Goal: Communication & Community: Participate in discussion

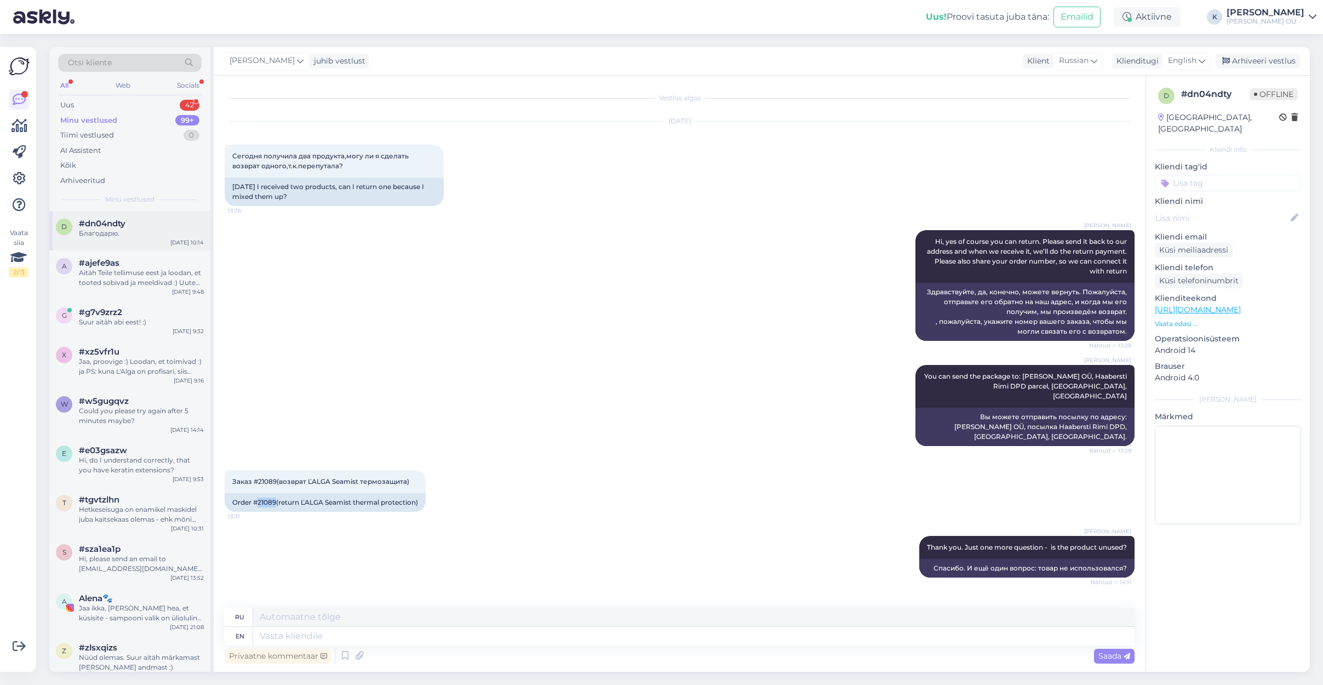
scroll to position [301, 0]
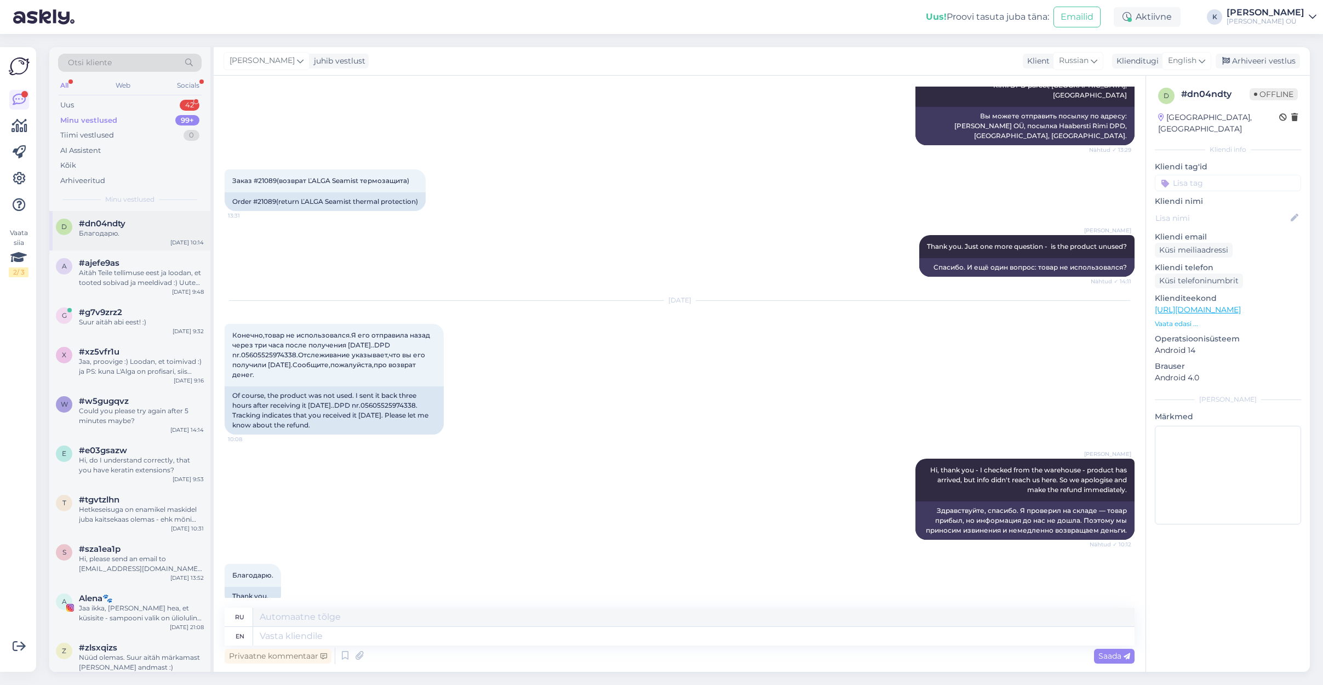
click at [130, 227] on div "#dn04ndty" at bounding box center [141, 224] width 125 height 10
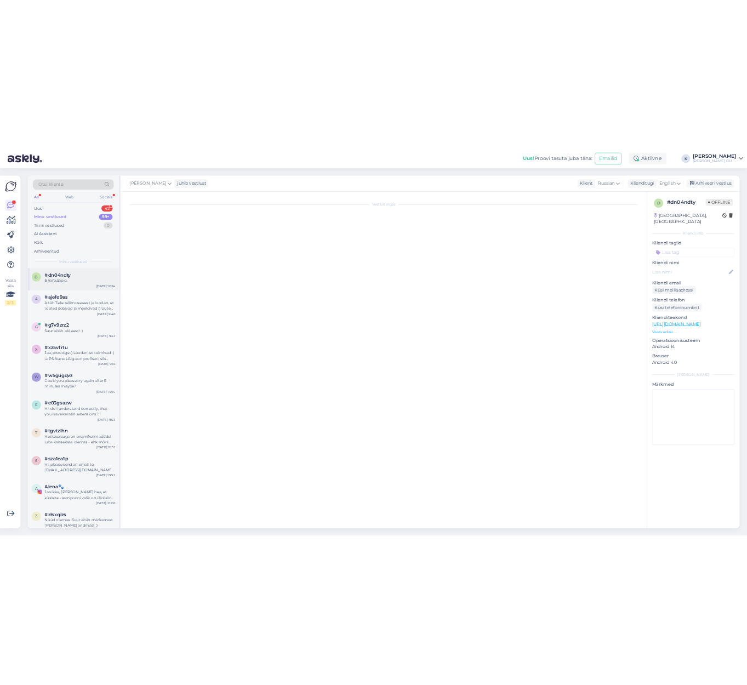
scroll to position [0, 0]
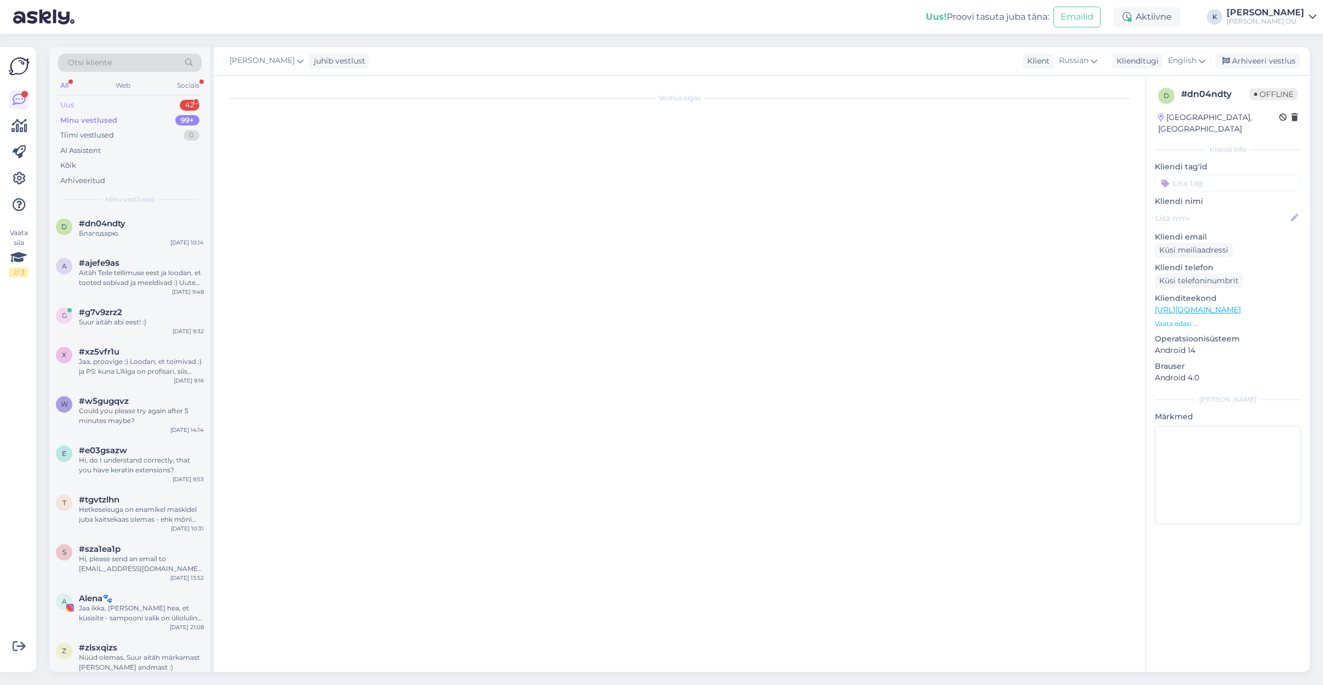
click at [81, 105] on div "Uus 42" at bounding box center [130, 104] width 144 height 15
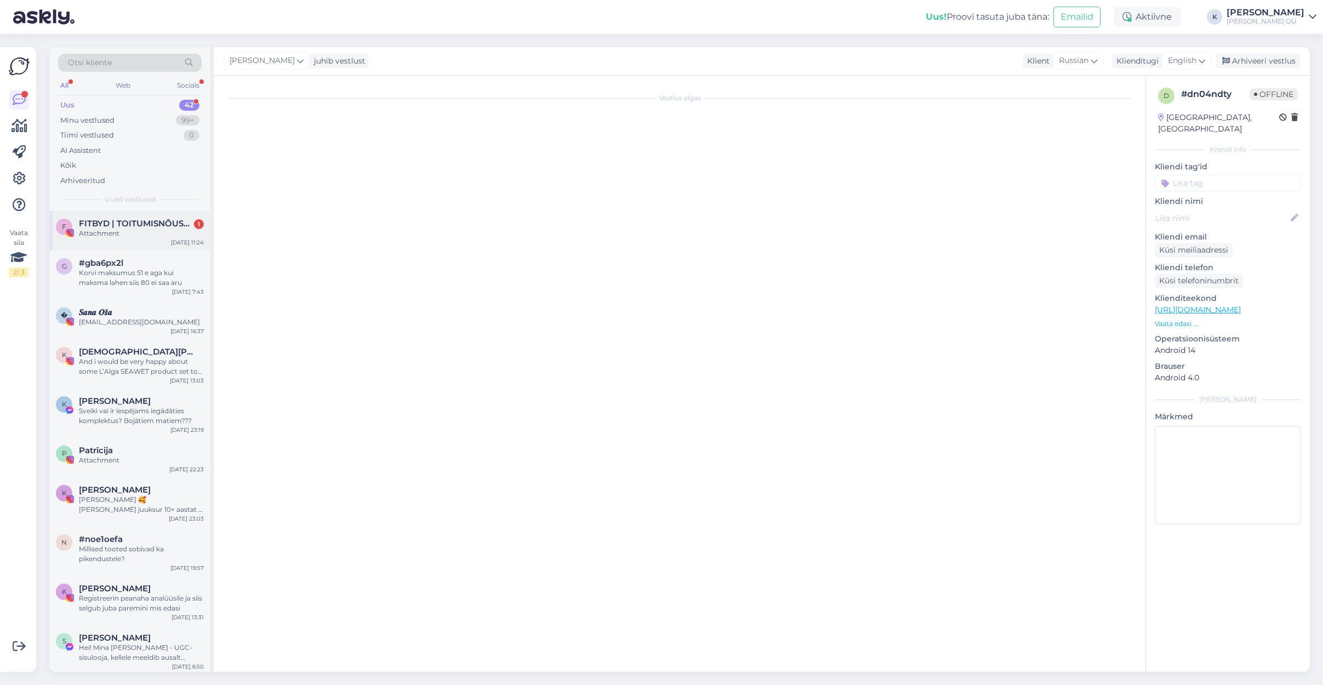
click at [102, 226] on span "FITBYD | TOITUMISNŌUSTAJA | TREENER | ONLINE TUGI PROGRAMM" at bounding box center [136, 224] width 114 height 10
click at [85, 125] on div "Minu vestlused" at bounding box center [87, 120] width 54 height 11
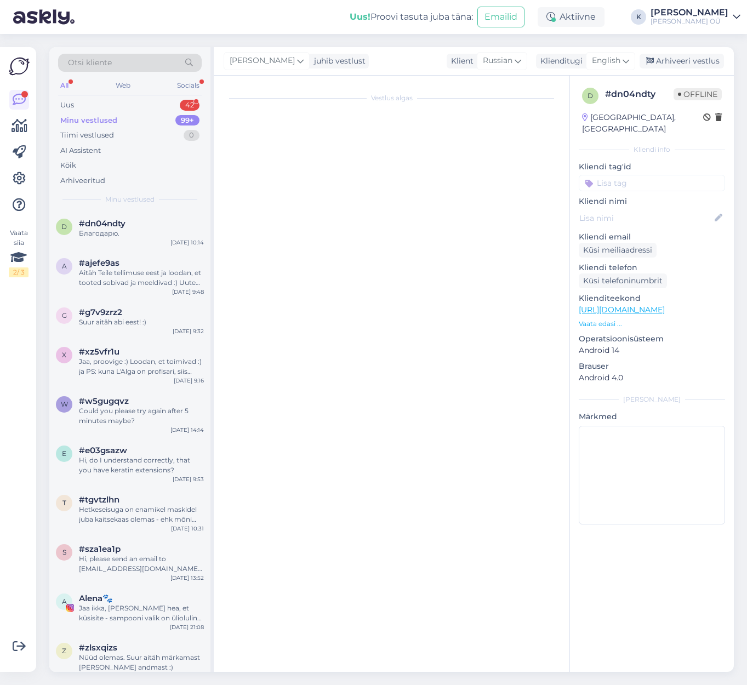
click at [111, 116] on div "Minu vestlused" at bounding box center [88, 120] width 57 height 11
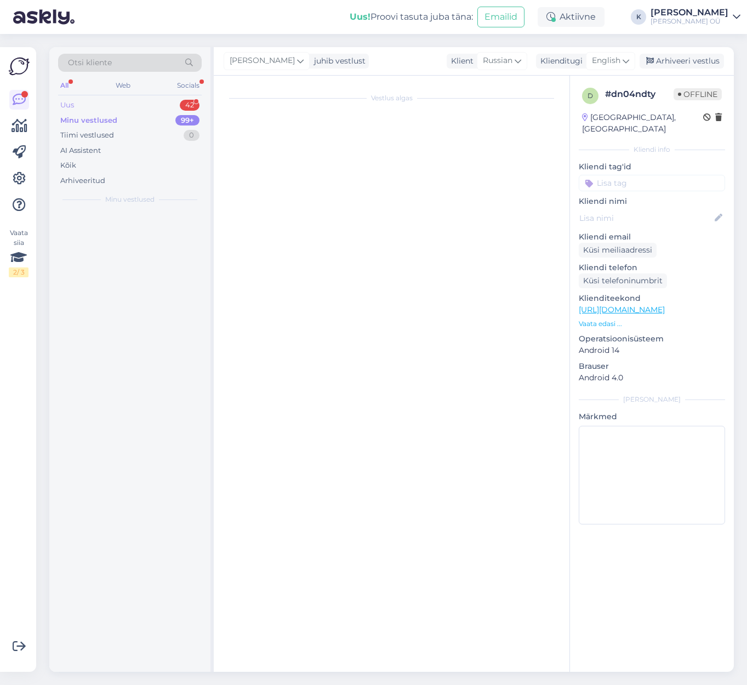
click at [100, 106] on div "Uus 42" at bounding box center [130, 104] width 144 height 15
click at [96, 123] on div "Minu vestlused" at bounding box center [87, 120] width 54 height 11
click at [189, 82] on div "Socials" at bounding box center [188, 85] width 27 height 14
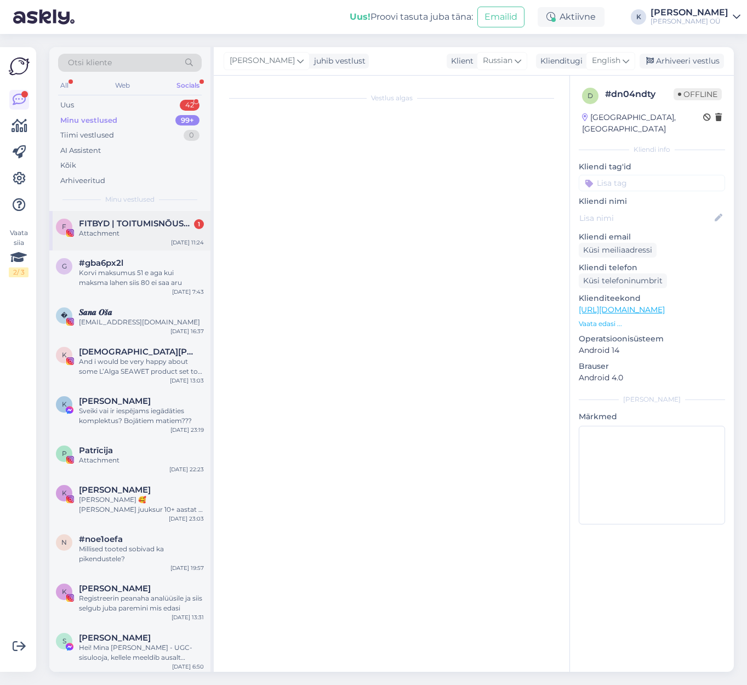
click at [100, 219] on span "FITBYD | TOITUMISNŌUSTAJA | TREENER | ONLINE TUGI PROGRAMM" at bounding box center [136, 224] width 114 height 10
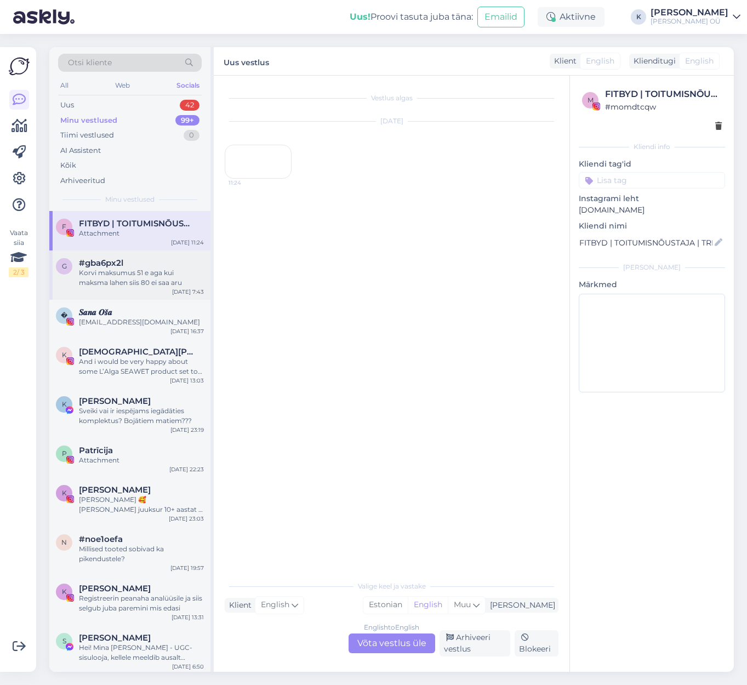
click at [102, 269] on div "Korvi maksumus 51 e aga kui maksma lahen siis 80 ei saa aru" at bounding box center [141, 278] width 125 height 20
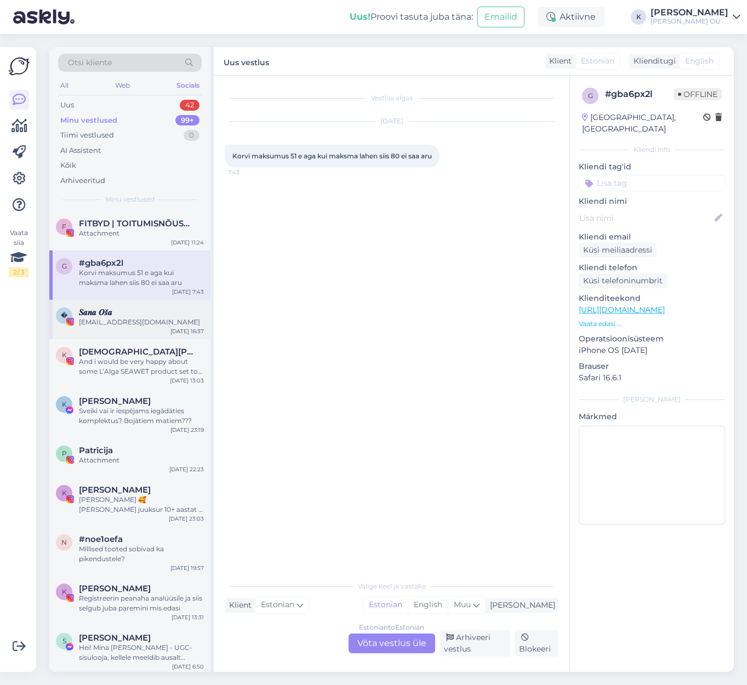
click at [110, 309] on span "𝑺𝒂𝒏𝒂 𝑶𝒔̌𝒂" at bounding box center [95, 312] width 33 height 10
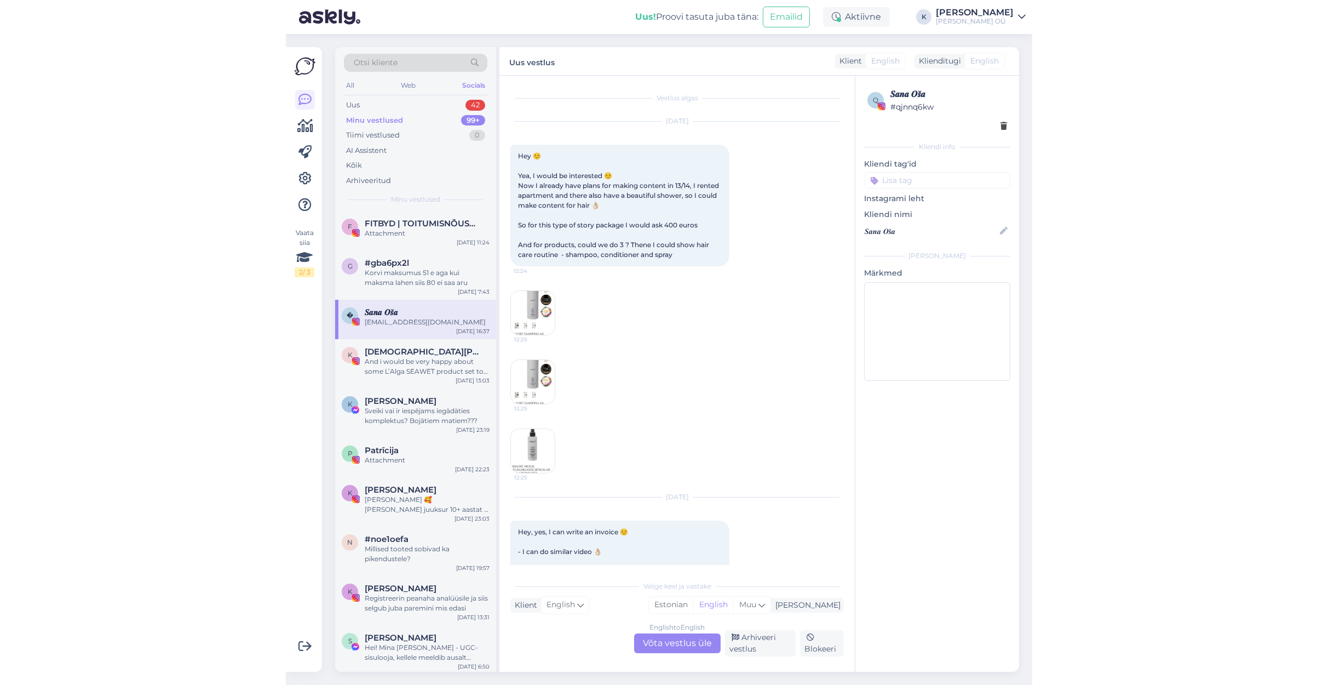
scroll to position [303, 0]
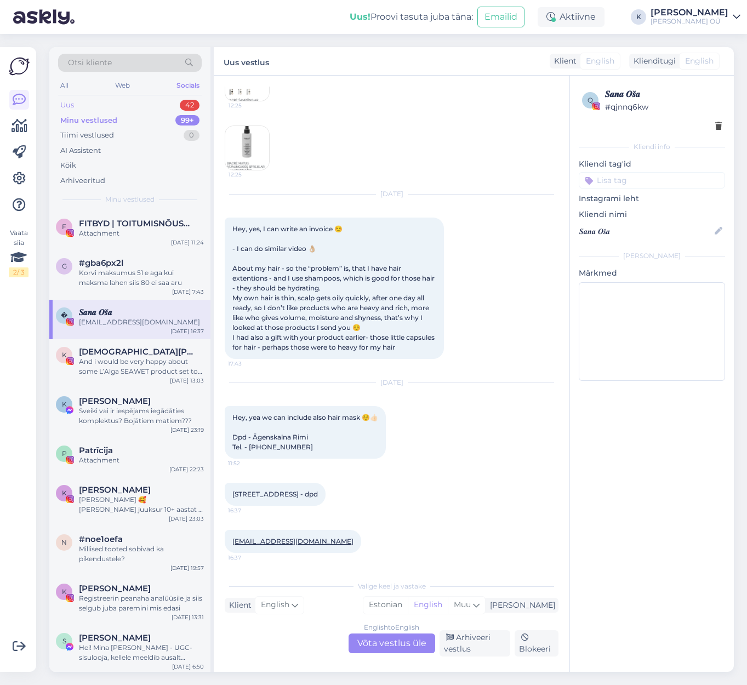
click at [72, 106] on div "Uus" at bounding box center [67, 105] width 14 height 11
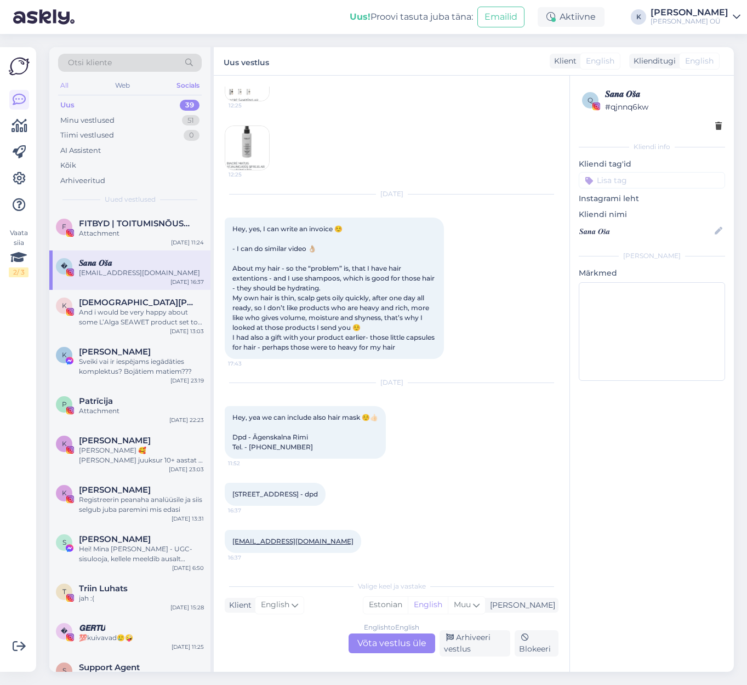
click at [67, 83] on div "All" at bounding box center [64, 85] width 13 height 14
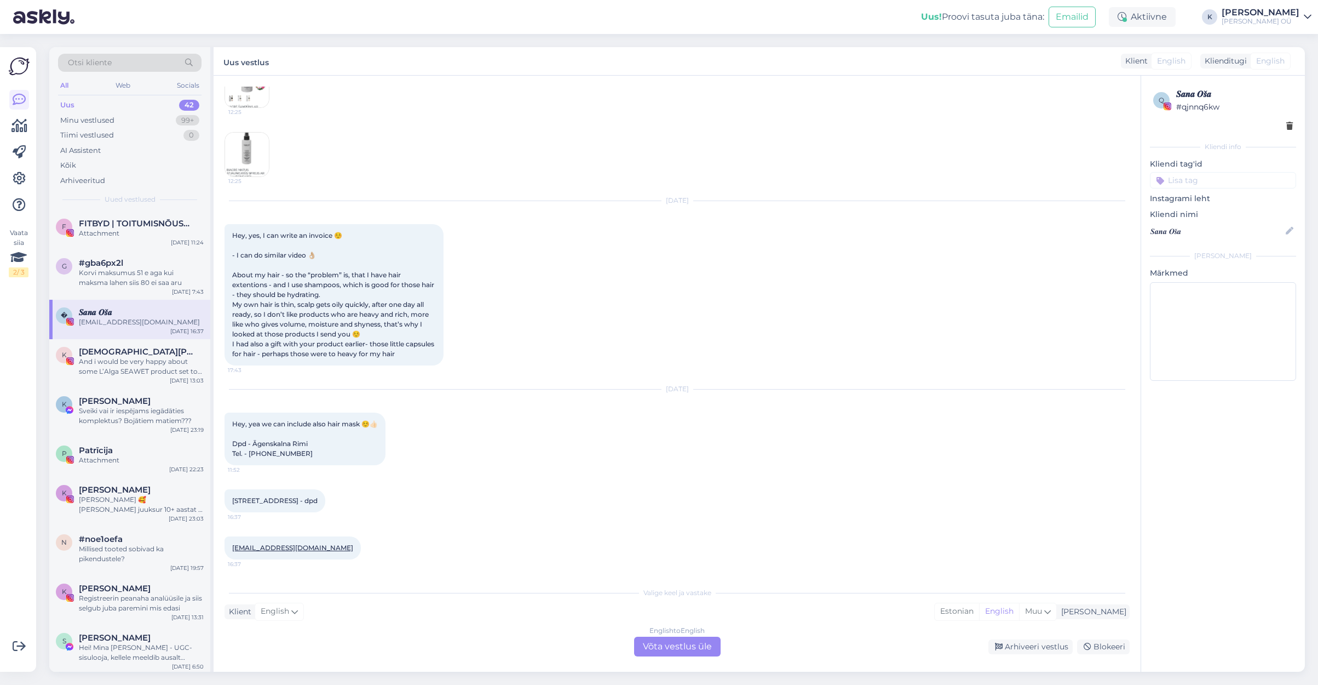
scroll to position [296, 0]
